Goal: Task Accomplishment & Management: Use online tool/utility

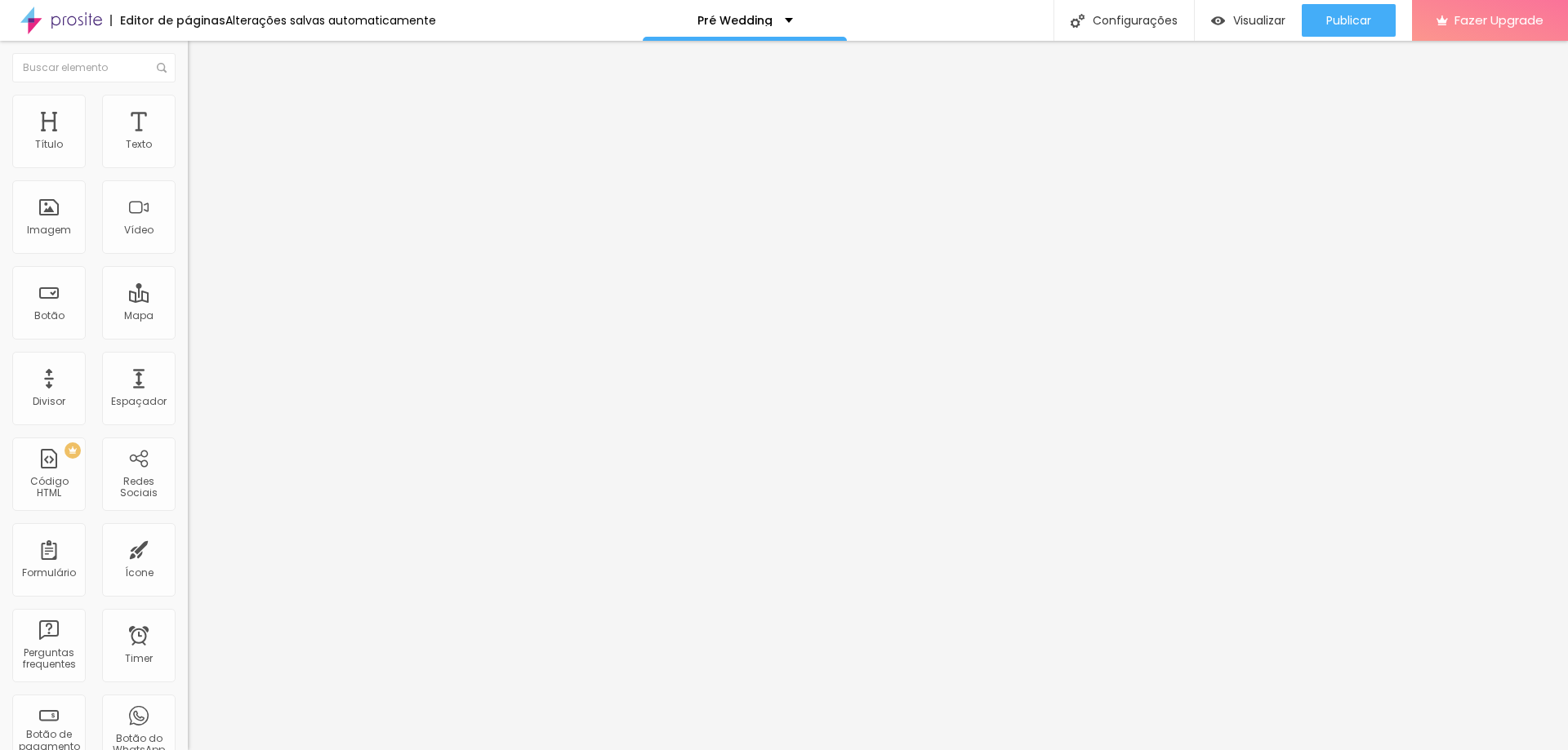
click at [188, 140] on span "Trocar imagem" at bounding box center [232, 133] width 89 height 13
click at [1342, 22] on span "Publicar" at bounding box center [1348, 20] width 45 height 13
click at [786, 23] on div "Pré Wedding" at bounding box center [744, 20] width 205 height 41
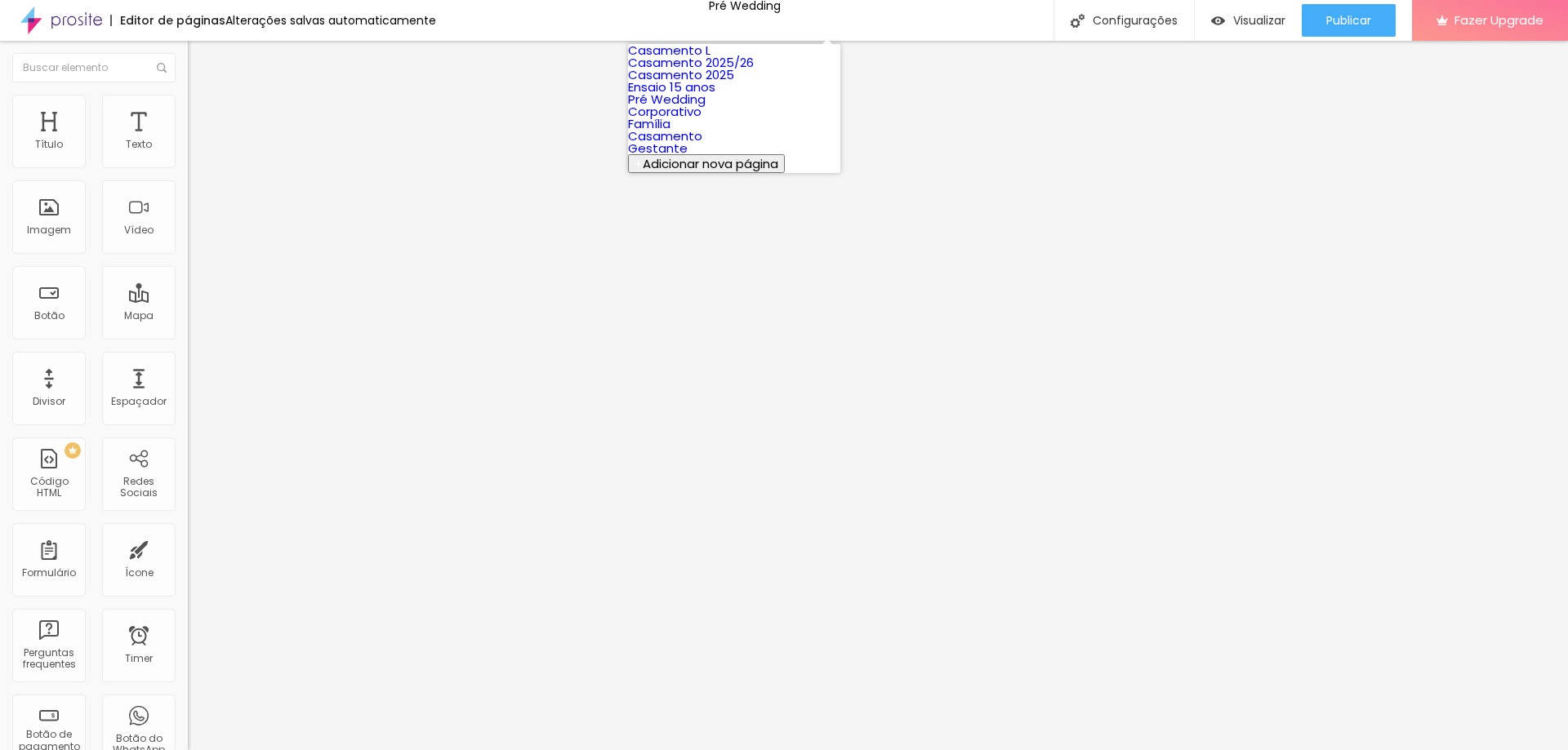
click at [718, 71] on link "Casamento 2025/26" at bounding box center [690, 62] width 126 height 17
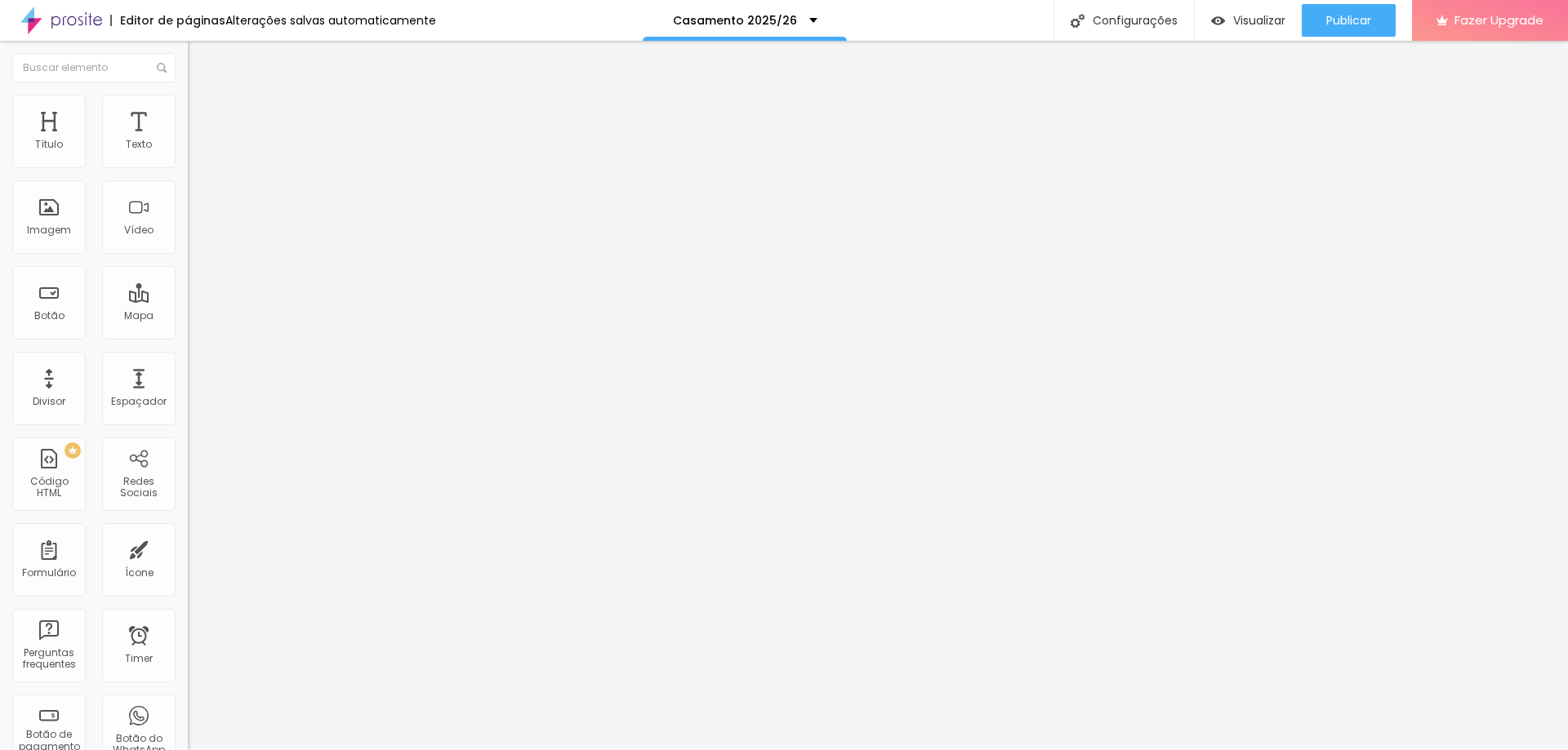
click at [188, 140] on span "Trocar imagem" at bounding box center [232, 133] width 89 height 13
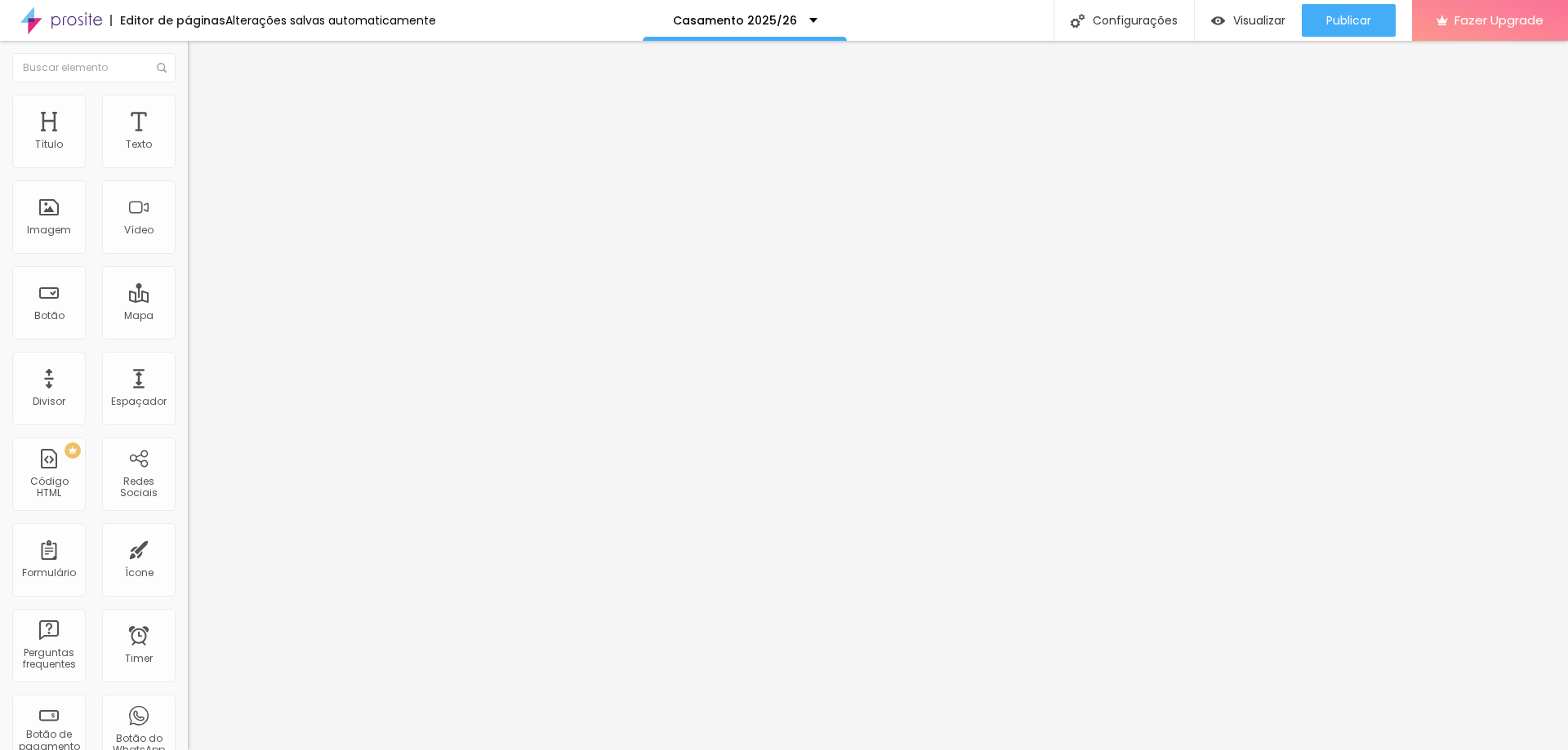
drag, startPoint x: 105, startPoint y: 182, endPoint x: 161, endPoint y: 187, distance: 56.2
click at [188, 154] on input "EU QUERO O (CASAMENTO CIVIL)" at bounding box center [286, 145] width 196 height 16
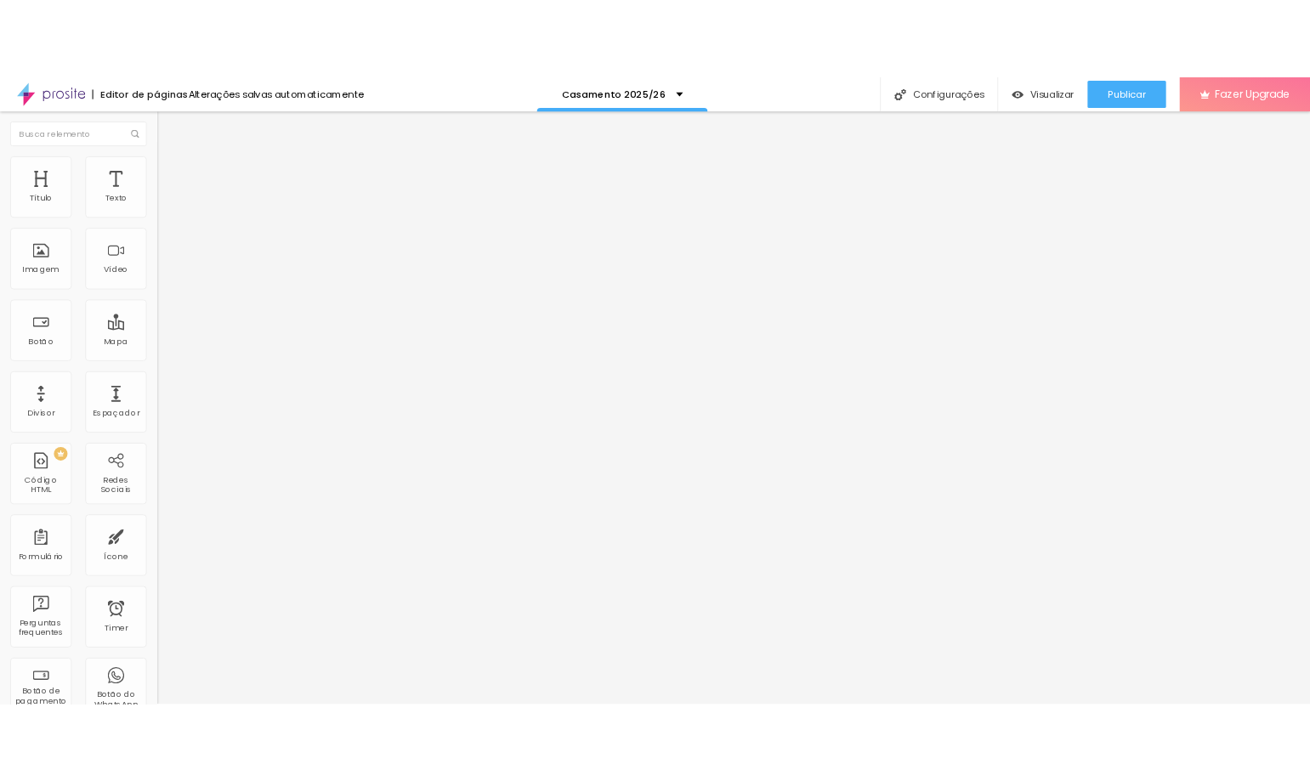
scroll to position [0, 0]
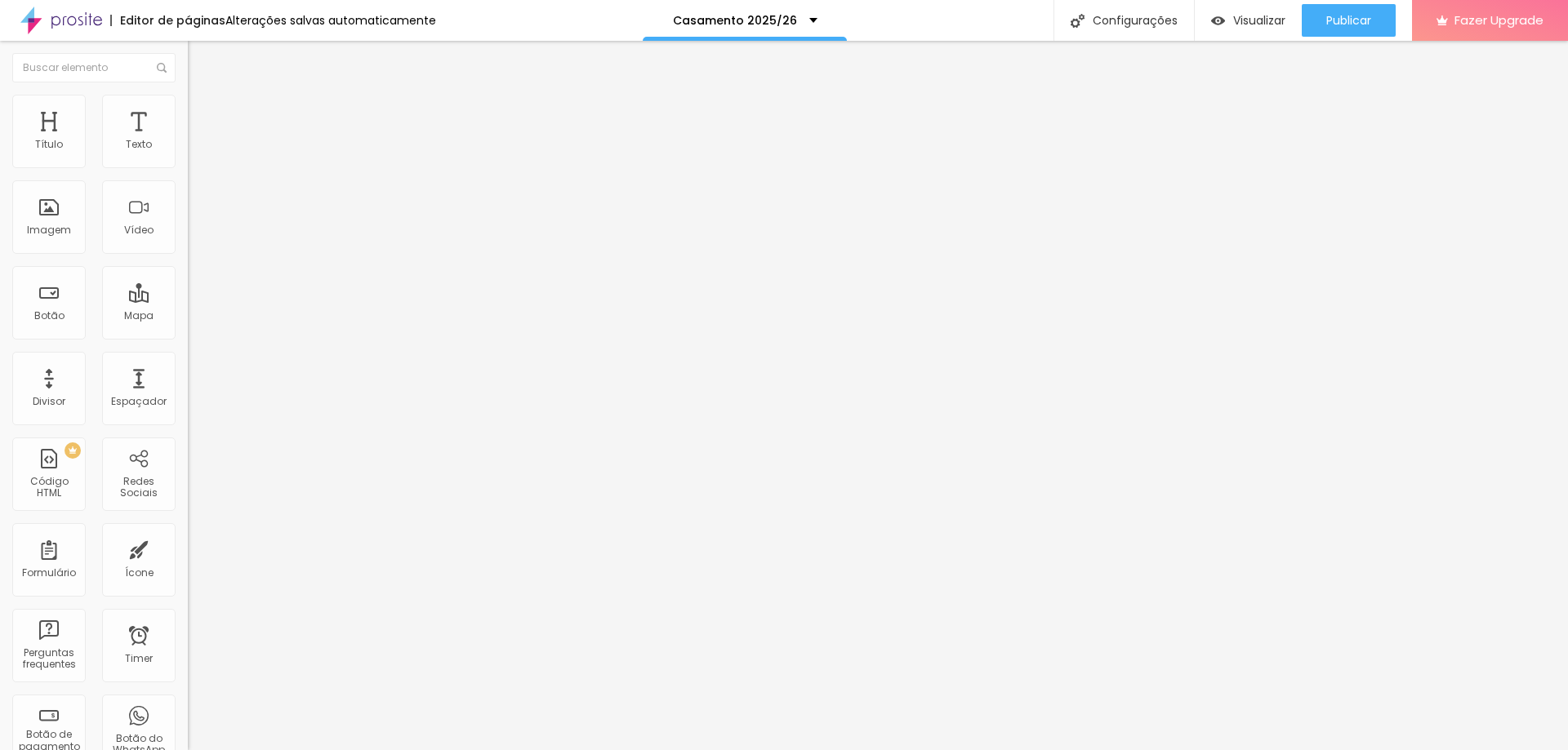
type input "EU QUERO O (SAME DAY EDIT)"
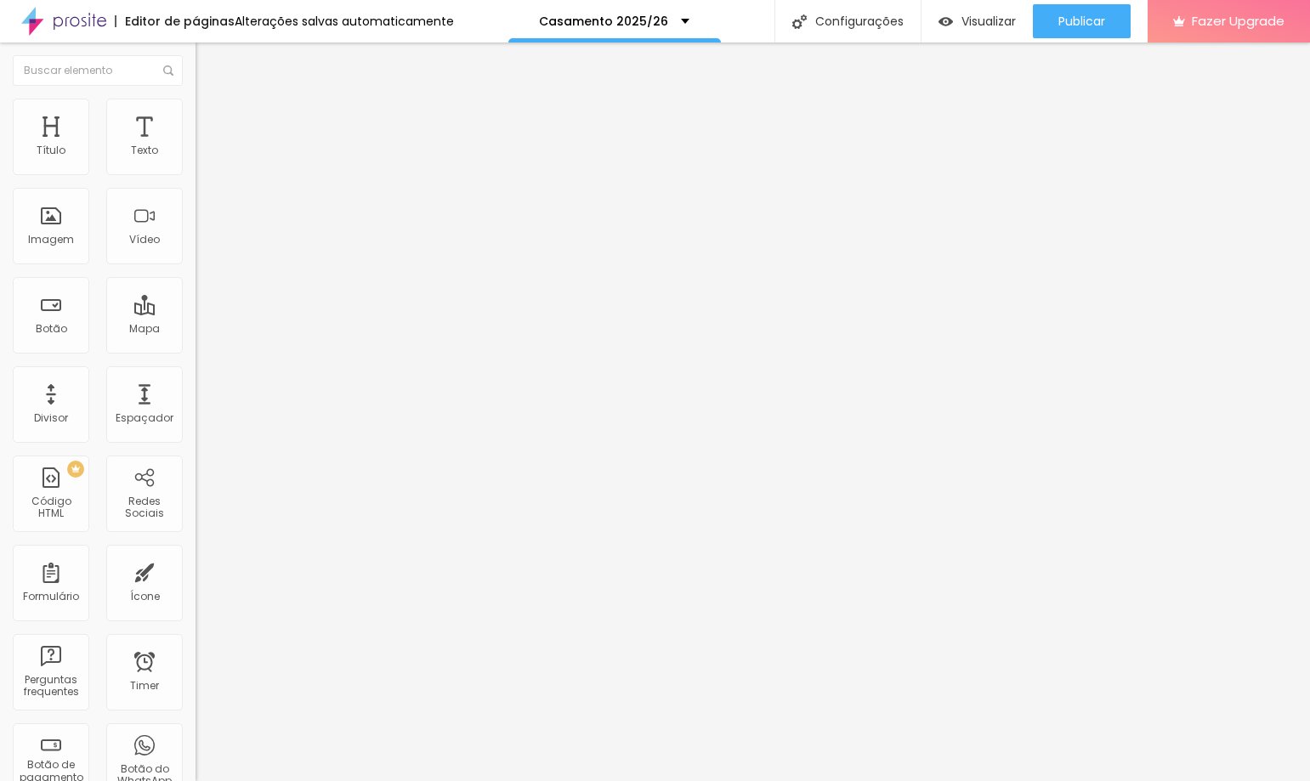
scroll to position [0, 280]
paste input "Same%20Day%20Edit"
type input "[URL][DOMAIN_NAME]"
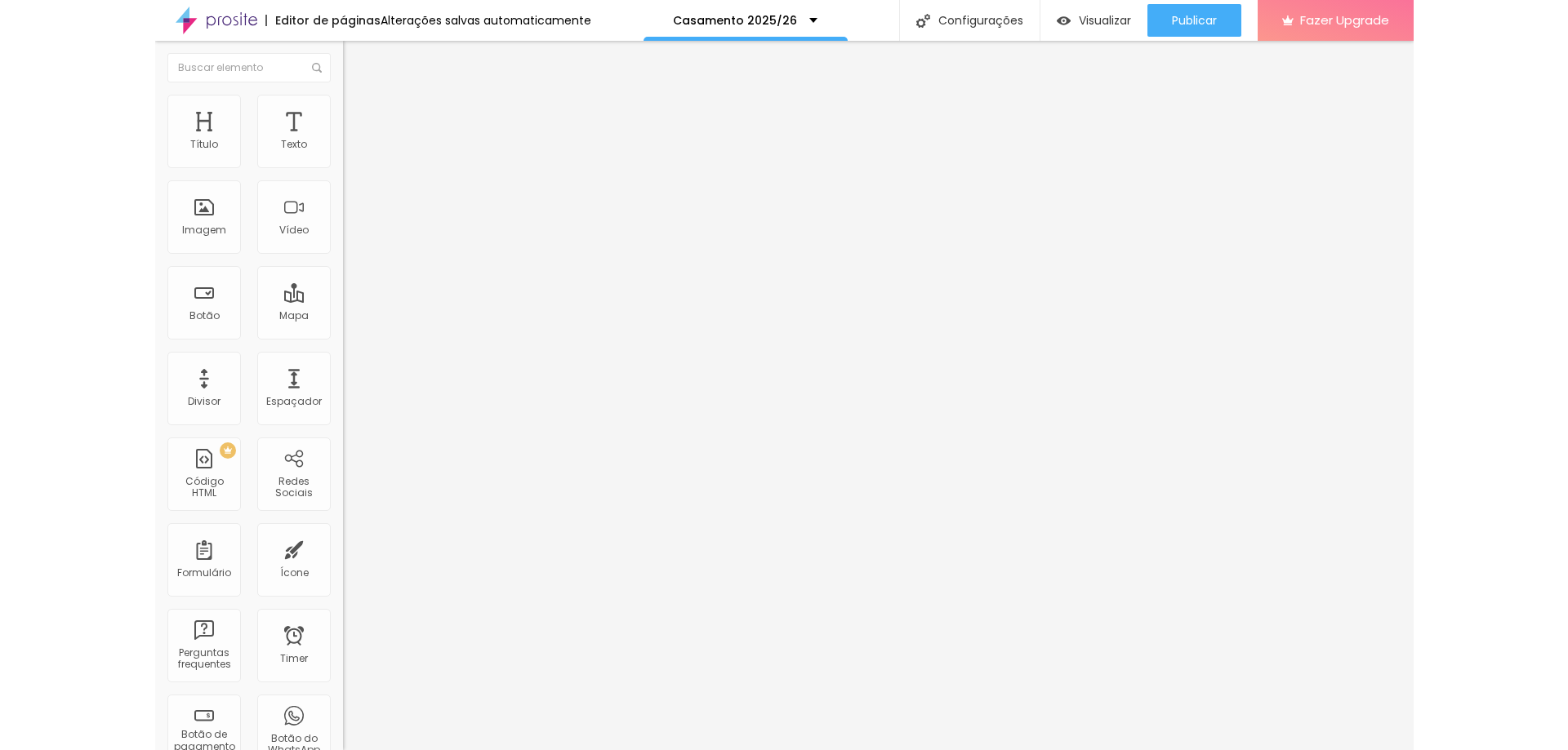
scroll to position [0, 0]
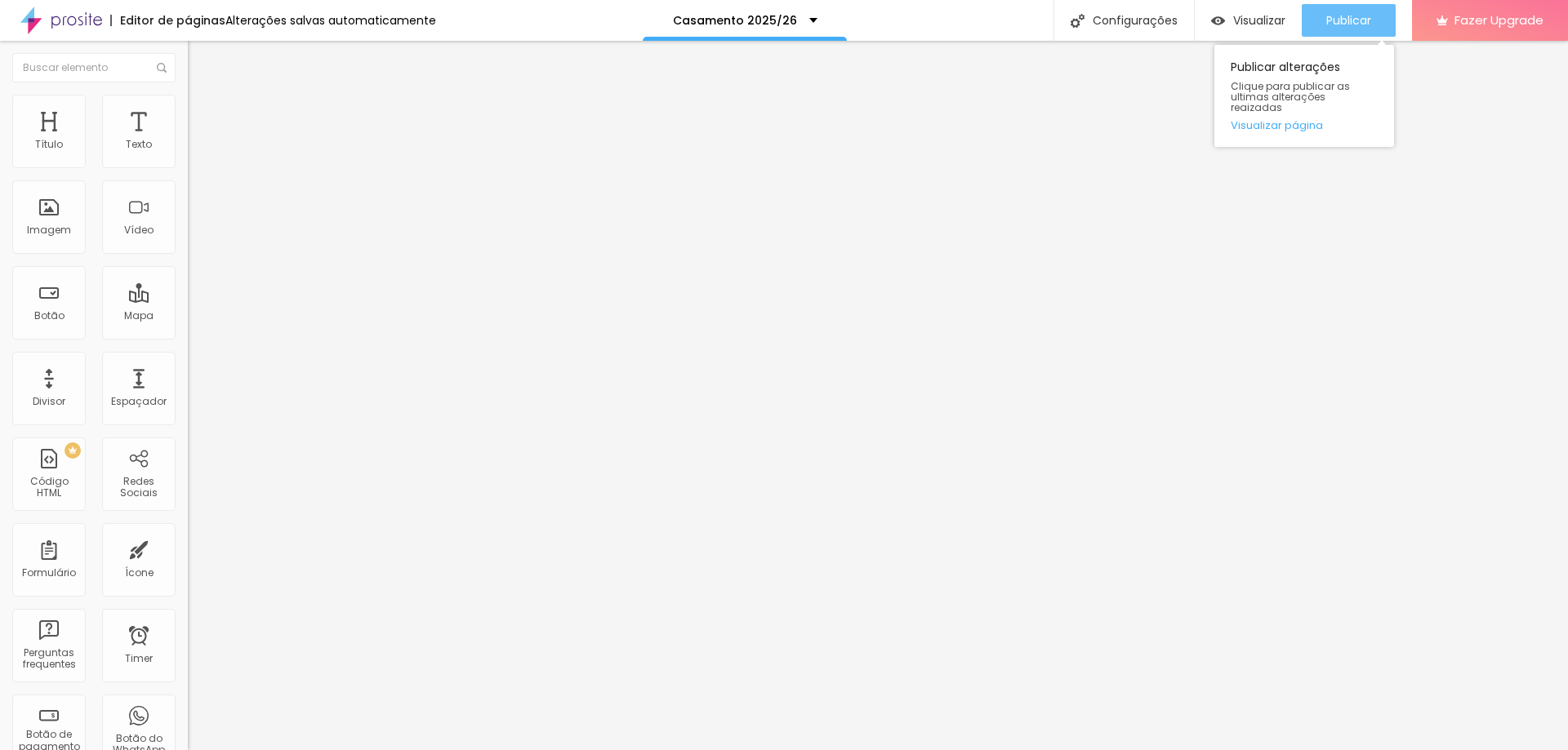
click at [1339, 21] on span "Publicar" at bounding box center [1348, 20] width 45 height 13
